Goal: Task Accomplishment & Management: Complete application form

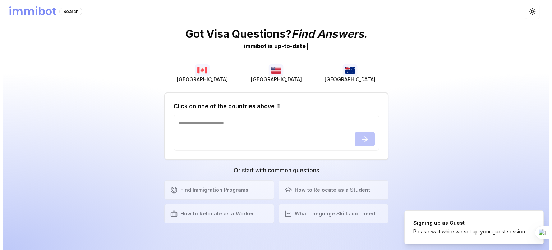
scroll to position [117, 0]
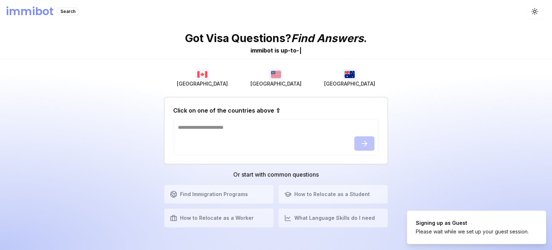
scroll to position [117, 0]
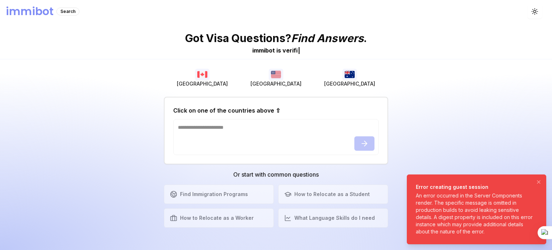
click at [521, 212] on div "An error occurred in the Server Components render. The specific message is omit…" at bounding box center [475, 213] width 119 height 43
click at [537, 181] on icon "Notifications (F8)" at bounding box center [539, 182] width 6 height 6
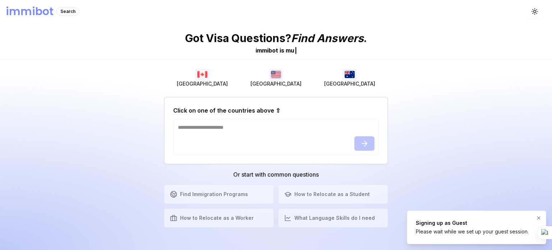
click at [460, 221] on div "Signing up as Guest" at bounding box center [472, 222] width 113 height 7
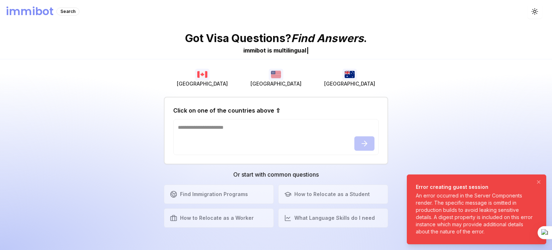
click at [471, 204] on div "An error occurred in the Server Components render. The specific message is omit…" at bounding box center [475, 213] width 119 height 43
click at [35, 15] on h1 "immibot" at bounding box center [30, 11] width 48 height 13
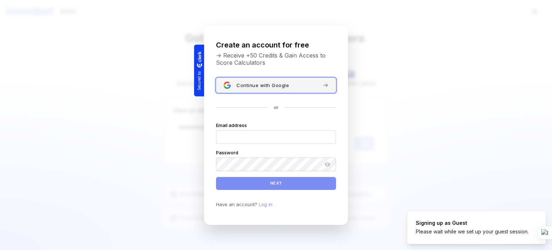
click at [257, 81] on button "Continue with Google" at bounding box center [276, 85] width 120 height 15
